Goal: Task Accomplishment & Management: Use online tool/utility

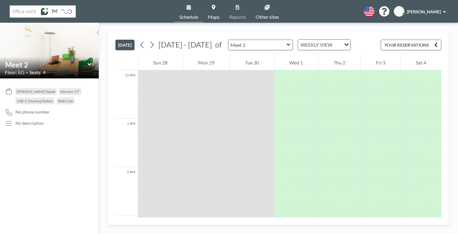
scroll to position [303, 0]
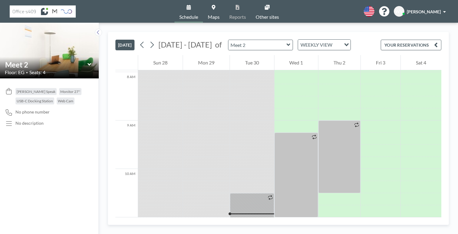
scroll to position [378, 0]
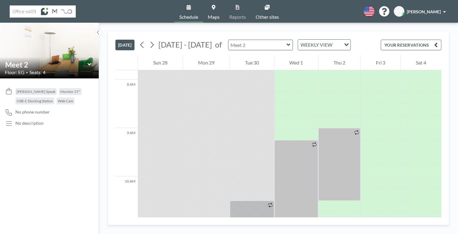
click at [228, 40] on input "text" at bounding box center [257, 45] width 58 height 10
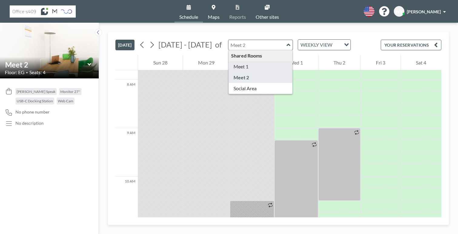
type input "Meet 1"
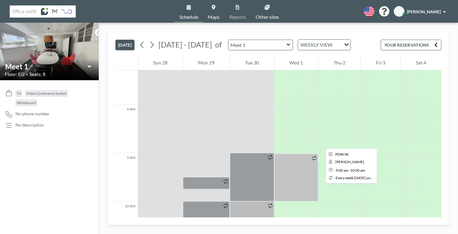
scroll to position [354, 0]
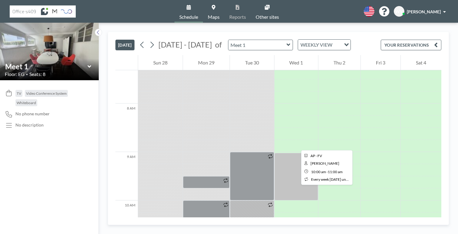
click at [238, 200] on div at bounding box center [252, 224] width 44 height 48
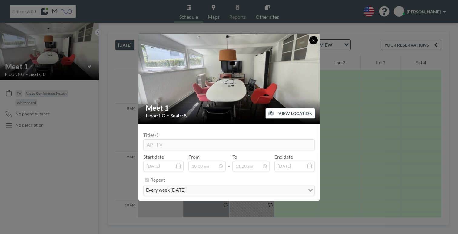
click at [309, 45] on button at bounding box center [313, 40] width 8 height 8
